Goal: Task Accomplishment & Management: Use online tool/utility

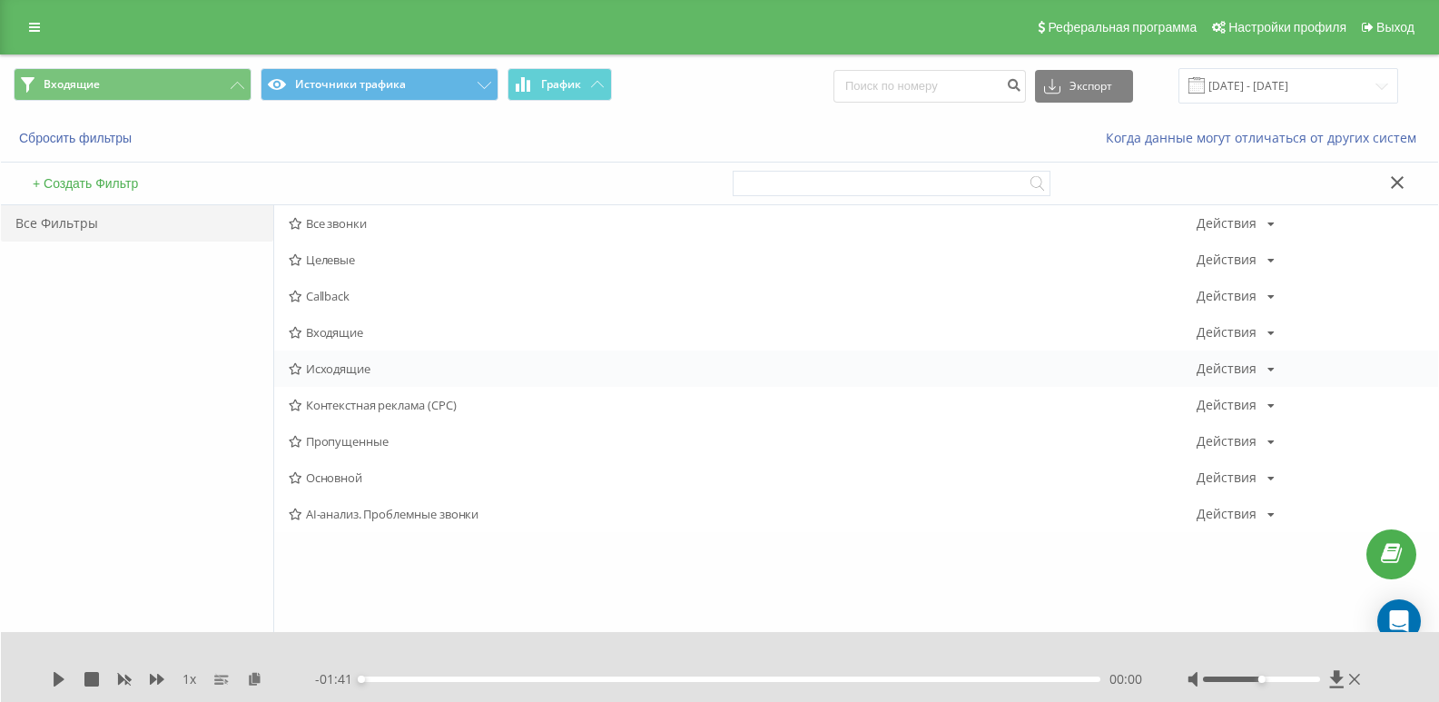
click at [317, 375] on span "Исходящие" at bounding box center [743, 368] width 908 height 13
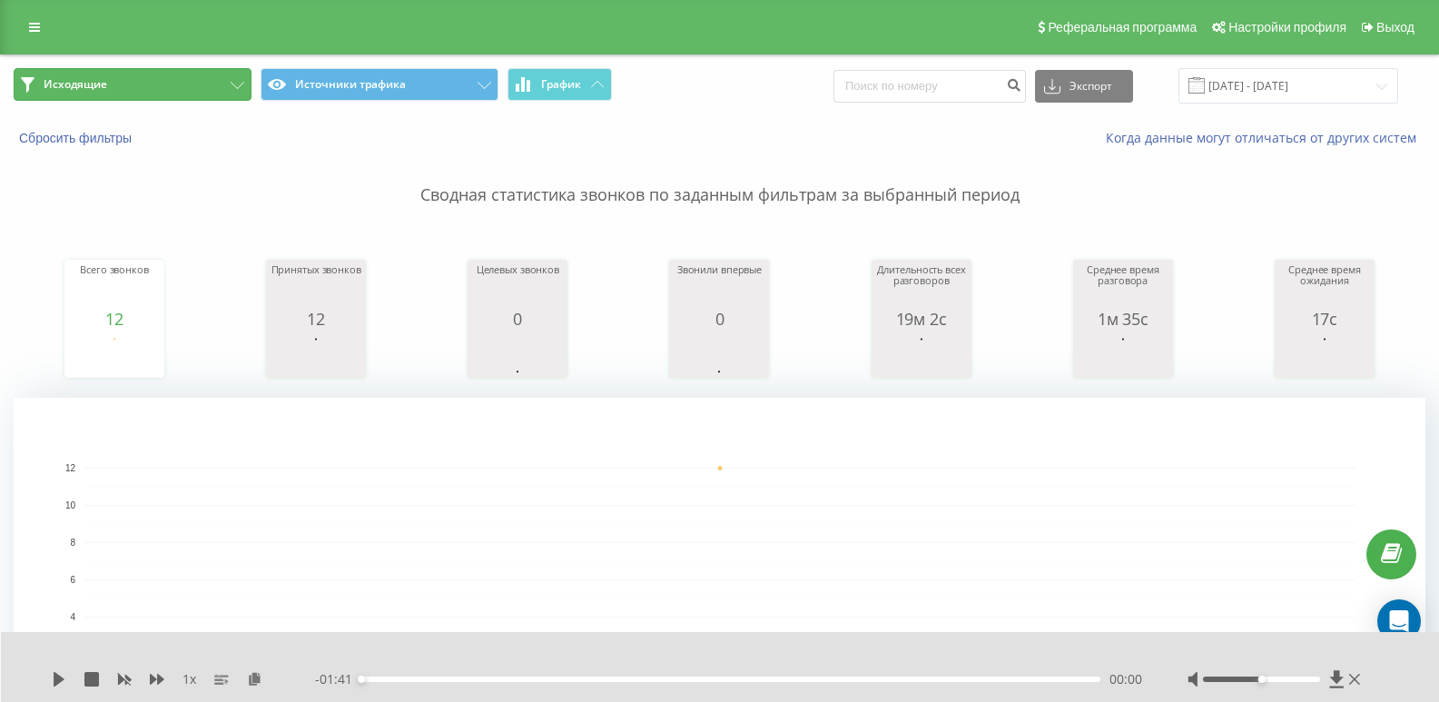
click at [202, 78] on button "Исходящие" at bounding box center [133, 84] width 238 height 33
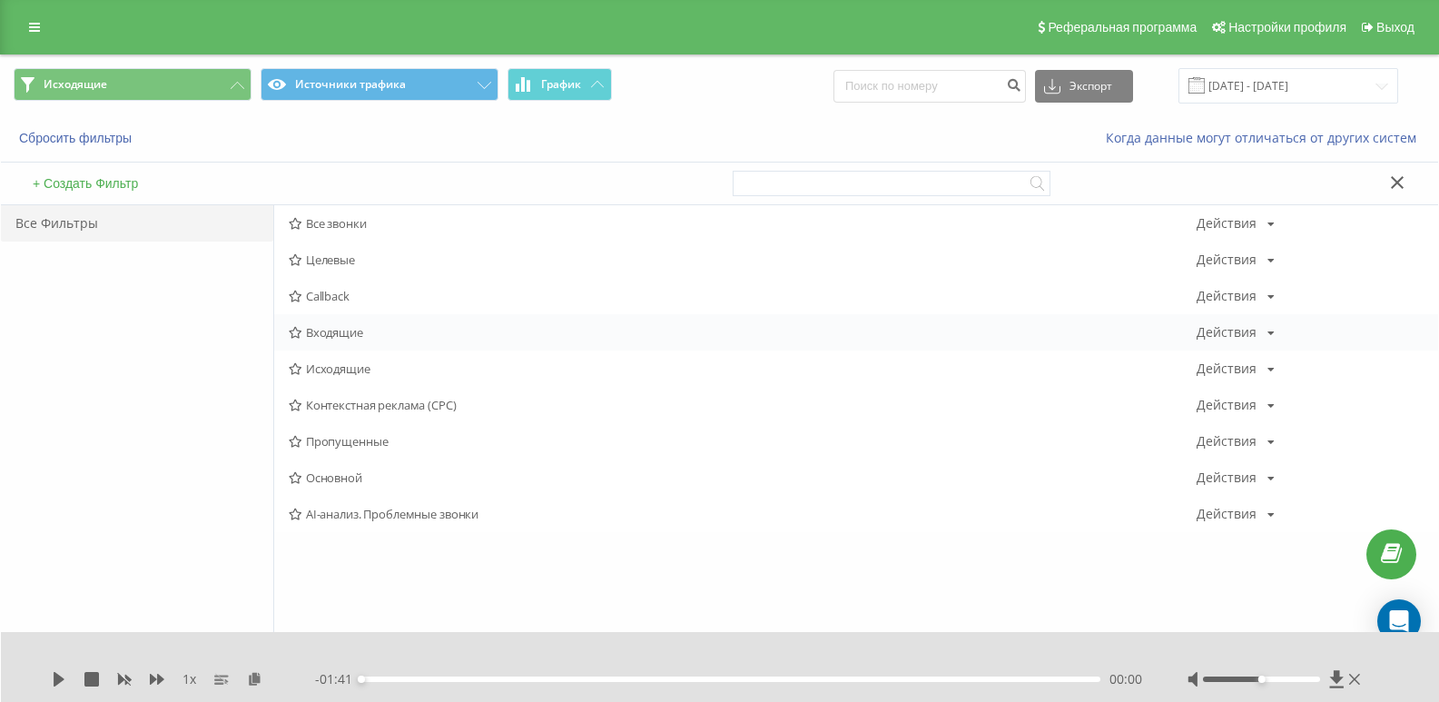
click at [364, 339] on span "Входящие" at bounding box center [743, 332] width 908 height 13
